Goal: Transaction & Acquisition: Download file/media

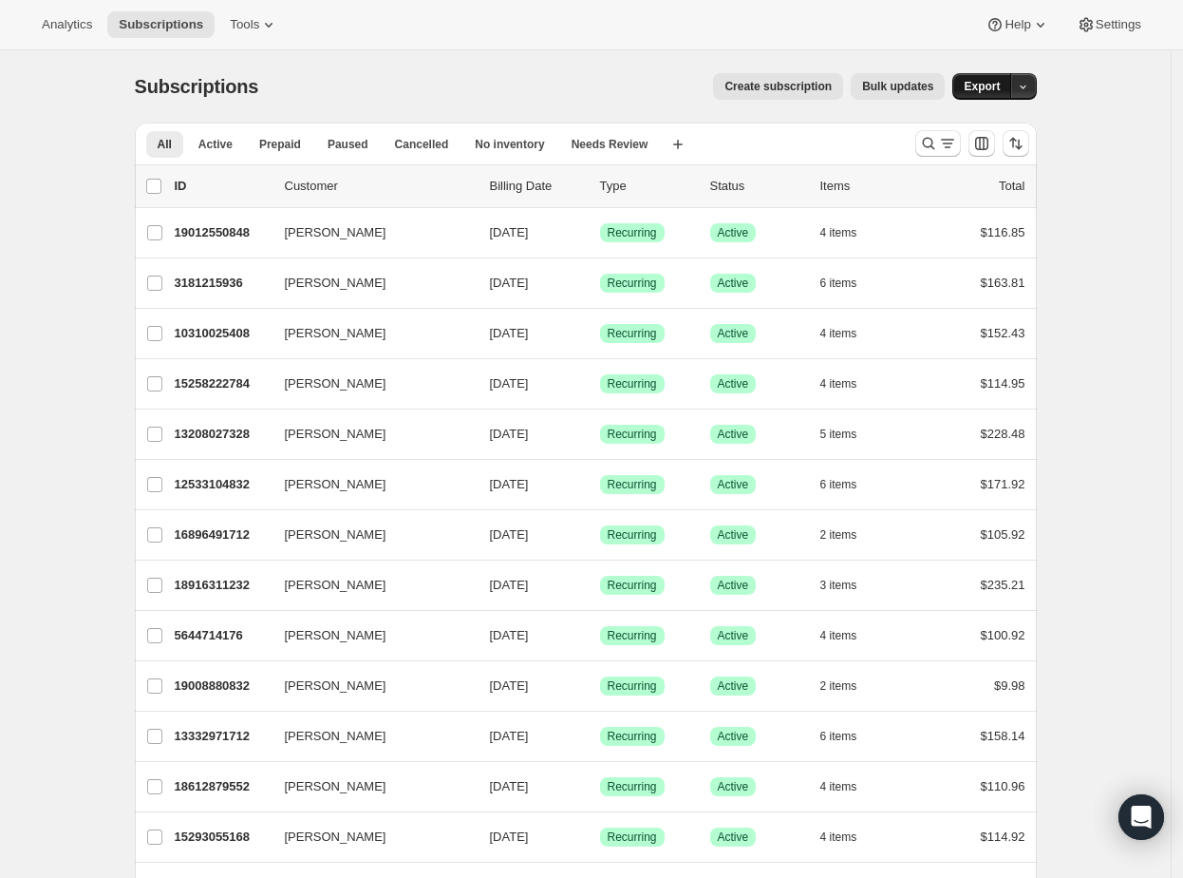
click at [983, 87] on span "Export" at bounding box center [982, 86] width 36 height 15
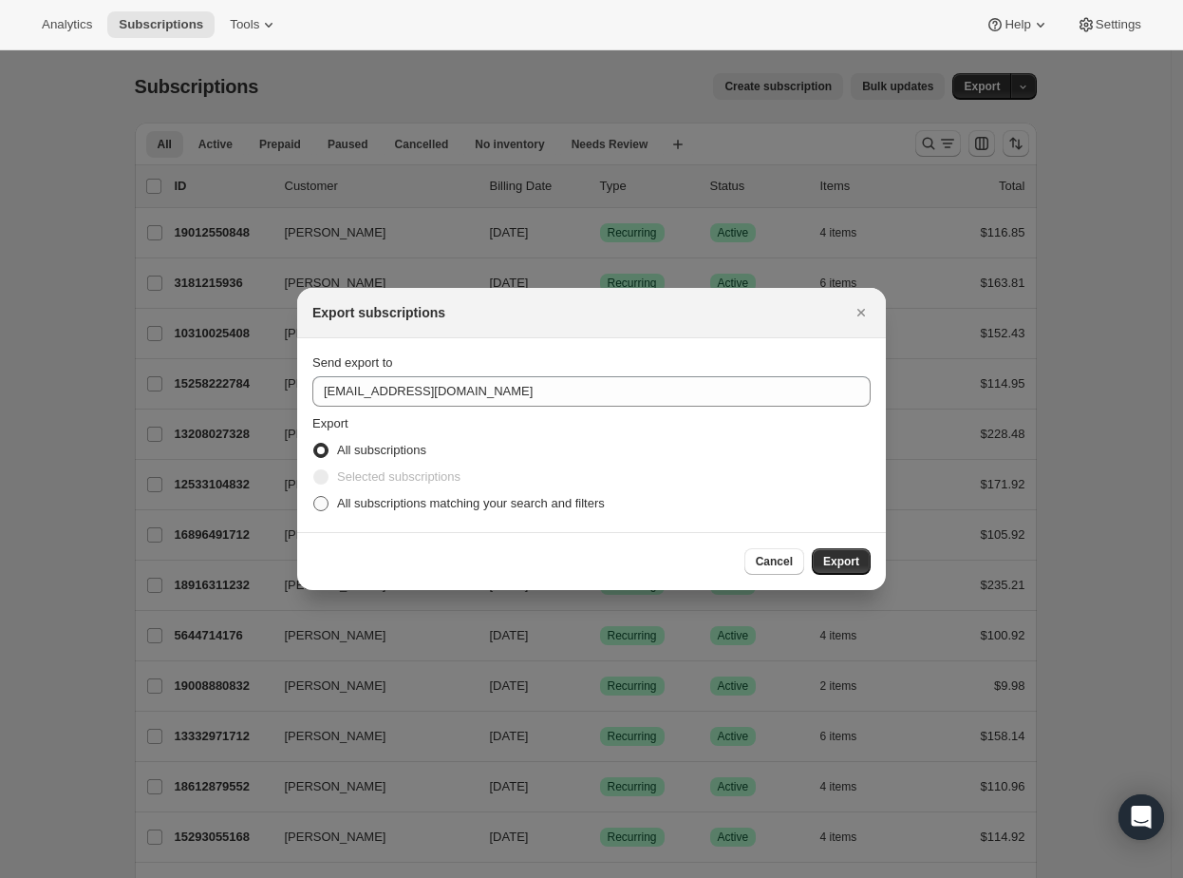
click at [487, 505] on span "All subscriptions matching your search and filters" at bounding box center [471, 503] width 268 height 14
click at [314, 497] on input "All subscriptions matching your search and filters" at bounding box center [313, 496] width 1 height 1
radio input "true"
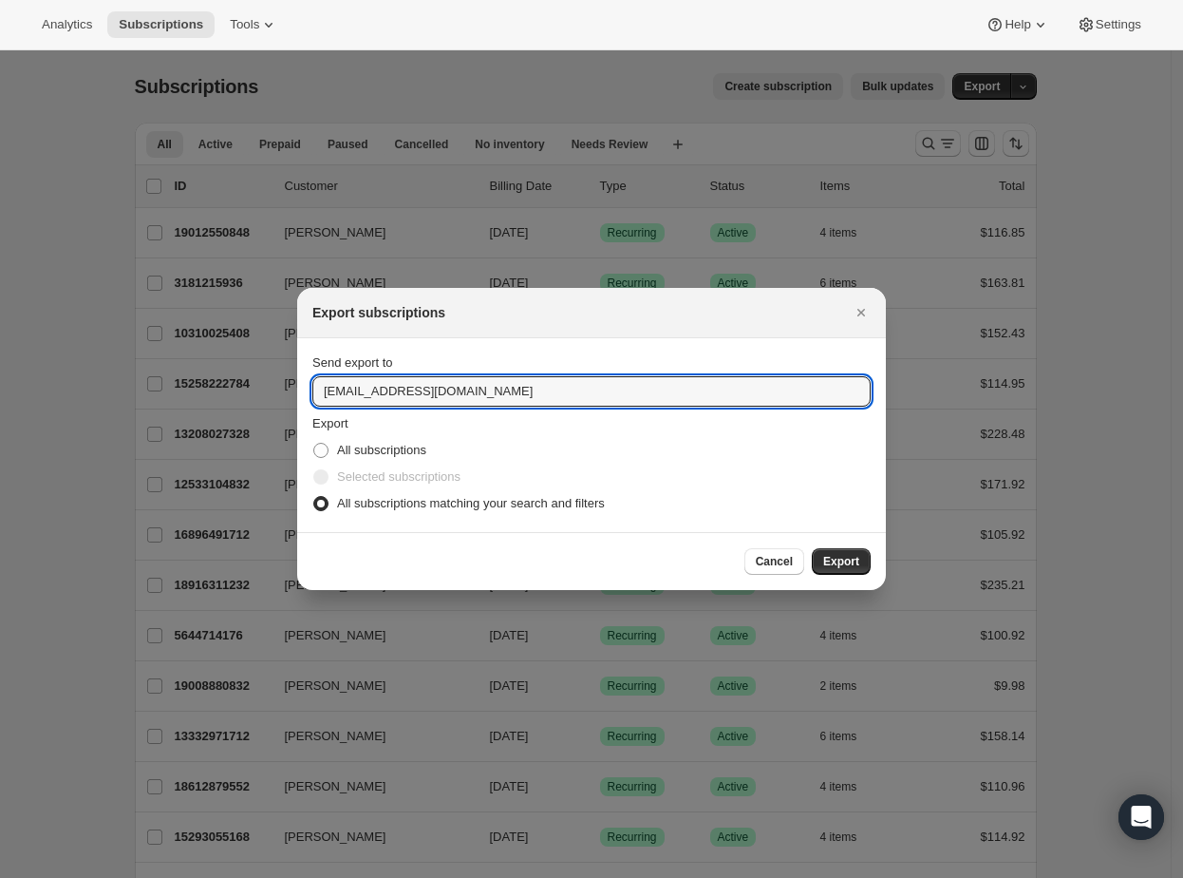
drag, startPoint x: 350, startPoint y: 395, endPoint x: 241, endPoint y: 396, distance: 109.2
type input "tim@spatulafoods.com"
click at [846, 563] on span "Export" at bounding box center [841, 561] width 36 height 15
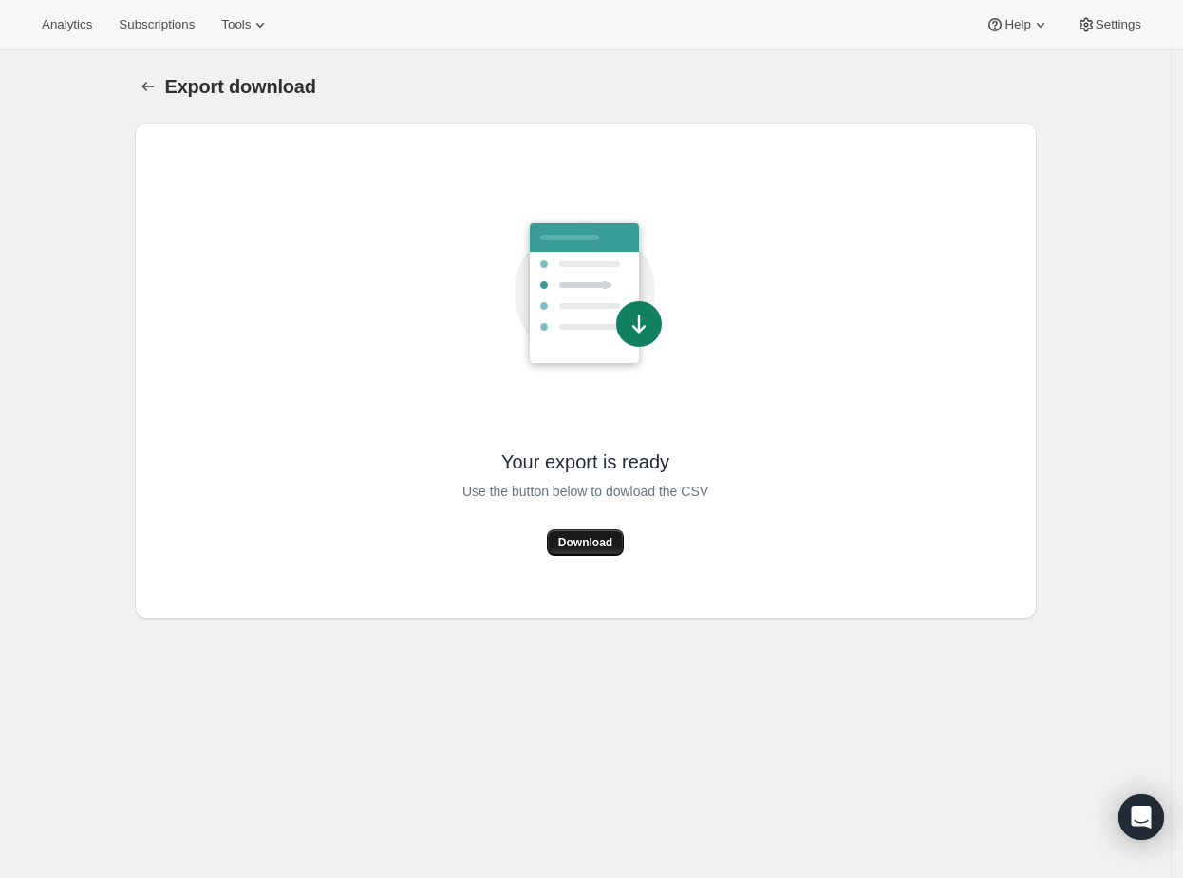
click at [609, 541] on span "Download" at bounding box center [585, 542] width 54 height 15
